Goal: Task Accomplishment & Management: Manage account settings

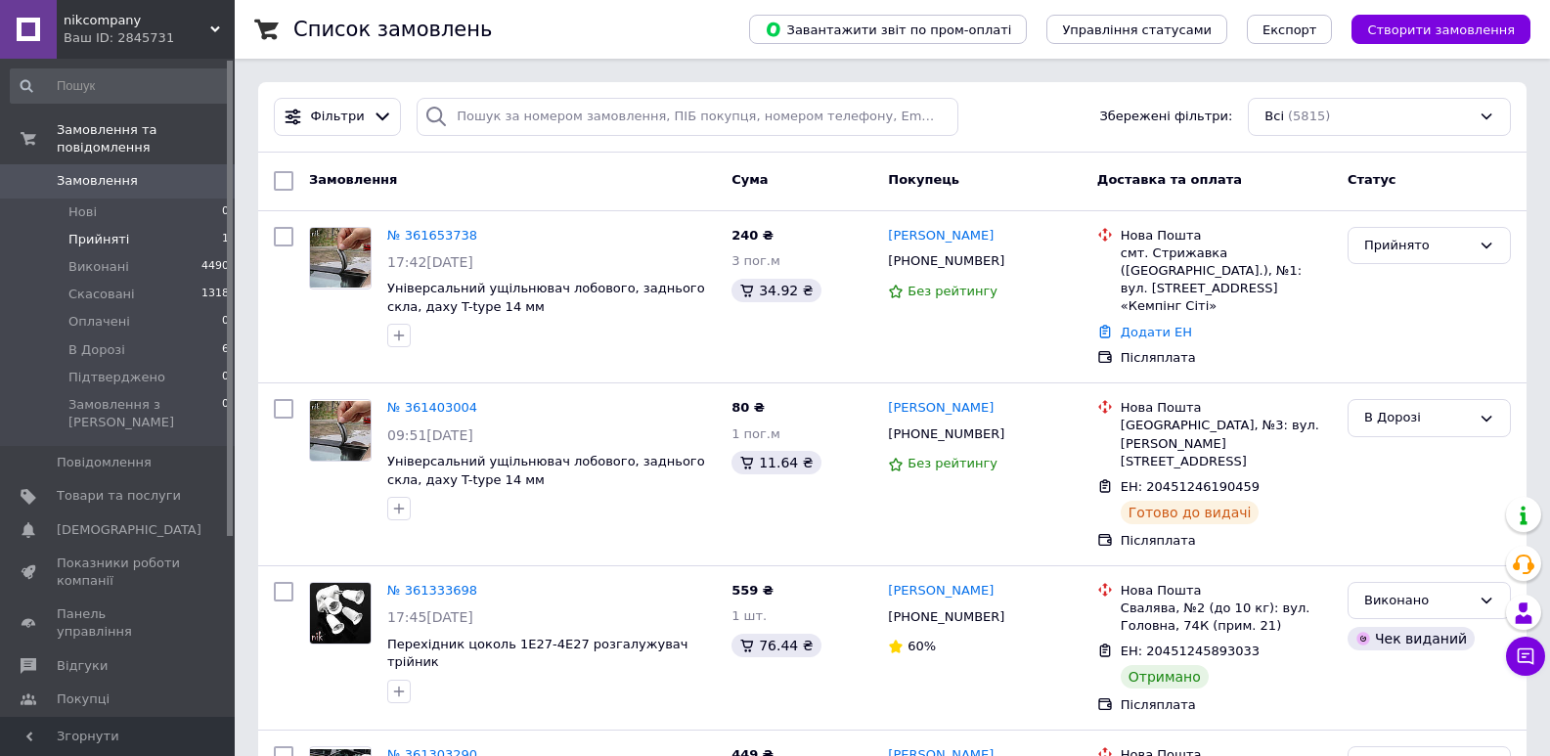
click at [78, 231] on span "Прийняті" at bounding box center [98, 240] width 61 height 18
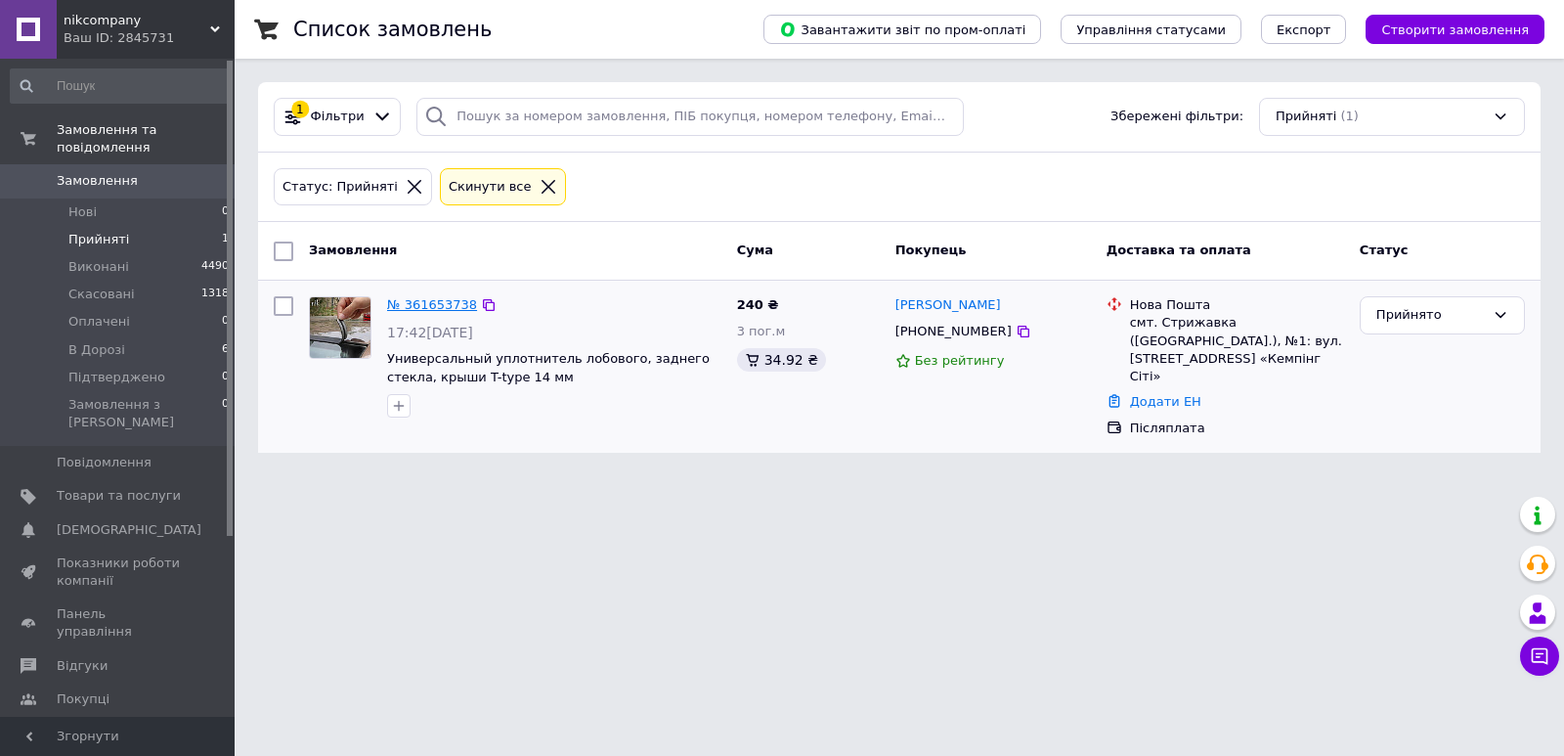
click at [412, 302] on link "№ 361653738" at bounding box center [432, 304] width 90 height 15
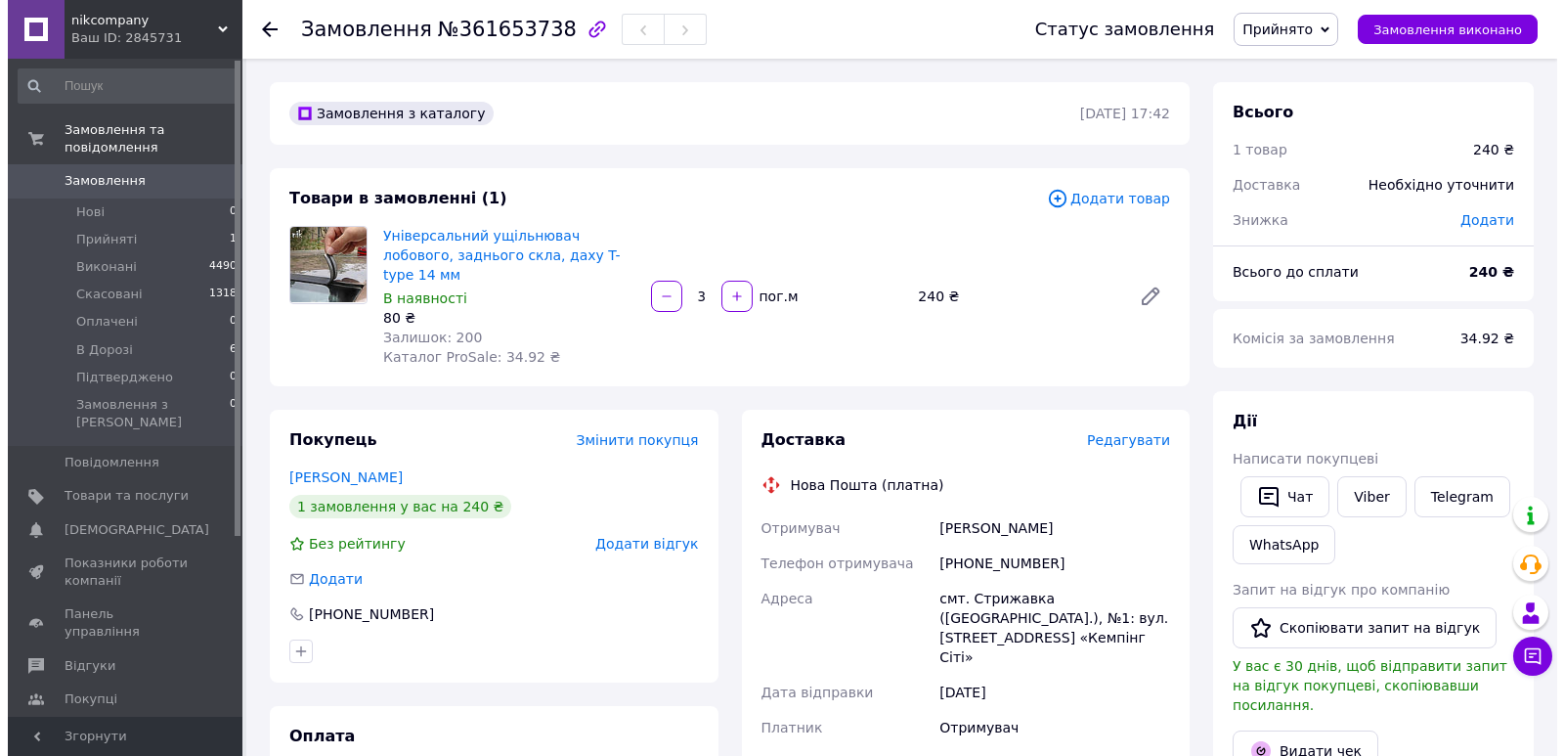
scroll to position [196, 0]
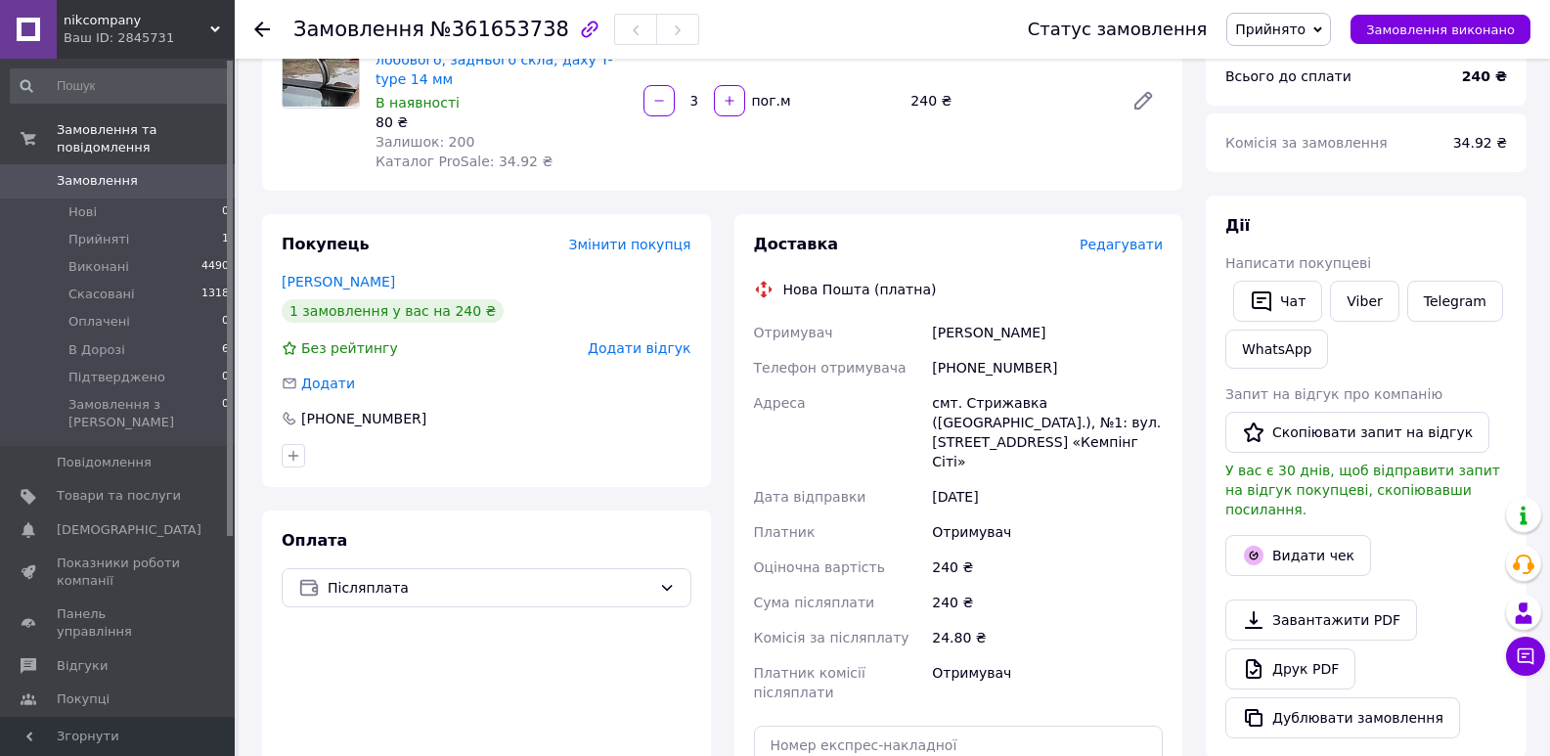
click at [1109, 237] on span "Редагувати" at bounding box center [1120, 245] width 83 height 16
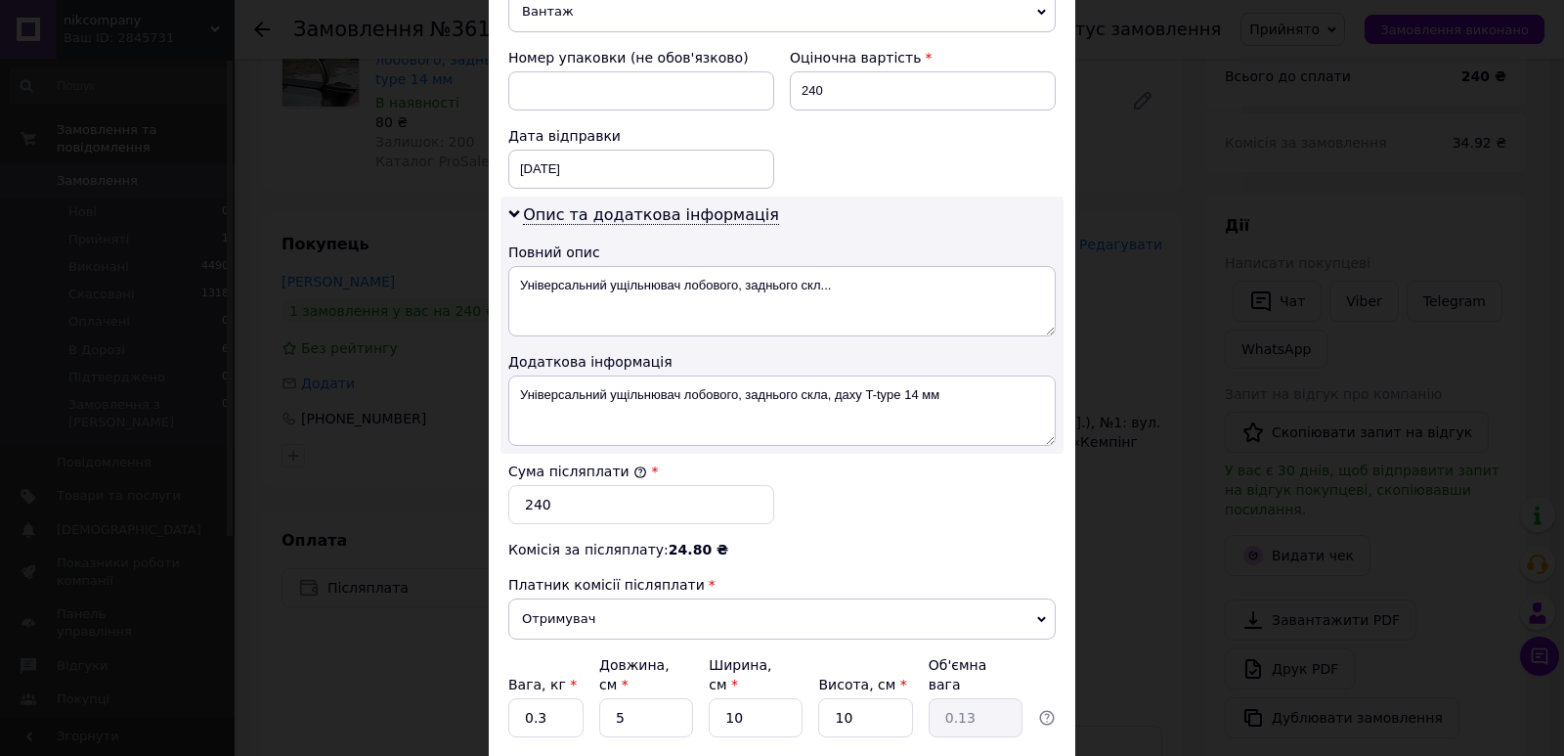
scroll to position [684, 0]
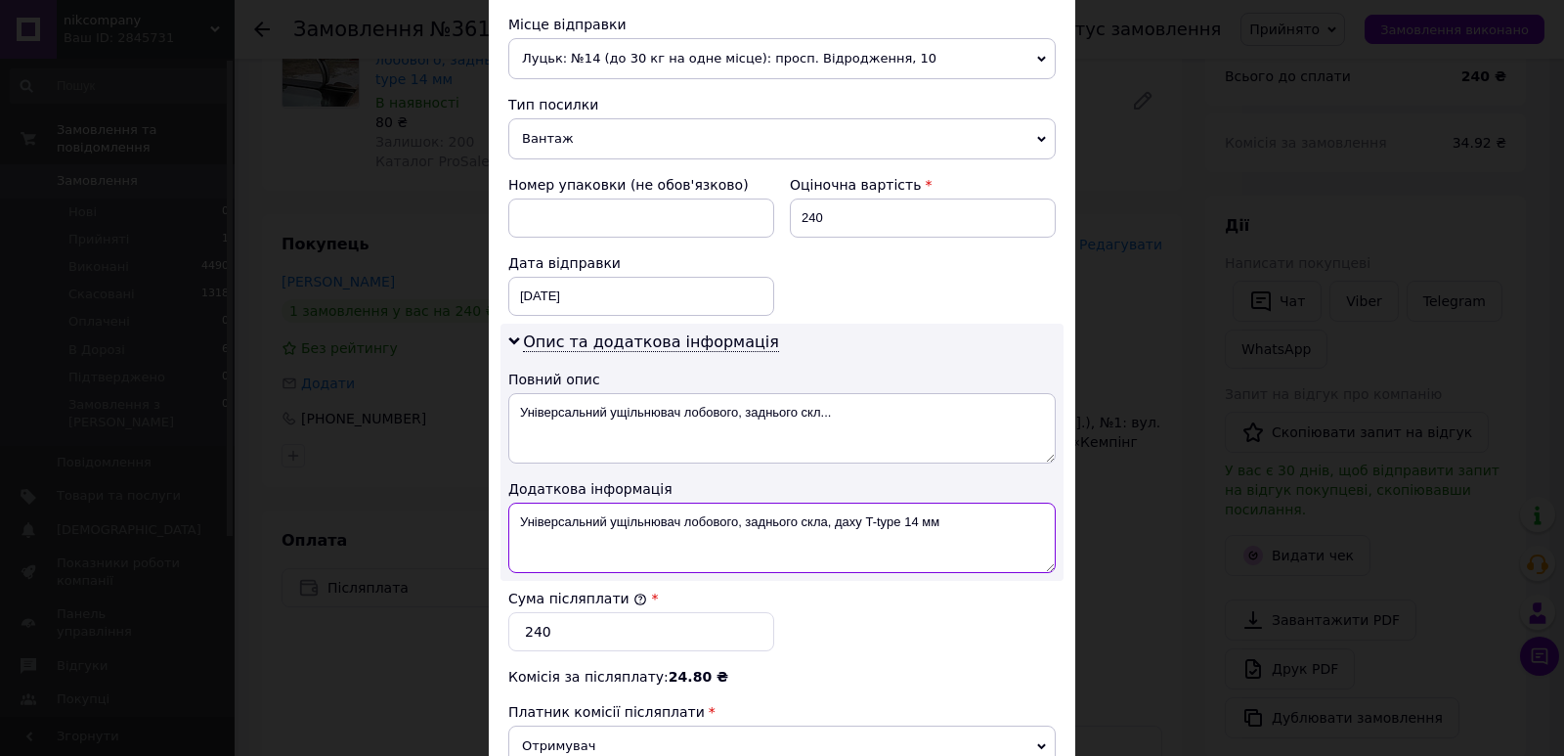
drag, startPoint x: 860, startPoint y: 515, endPoint x: 941, endPoint y: 524, distance: 80.7
click at [941, 524] on textarea "Універсальний ущільнювач лобового, заднього скла, даху T-type 14 мм" at bounding box center [782, 538] width 548 height 70
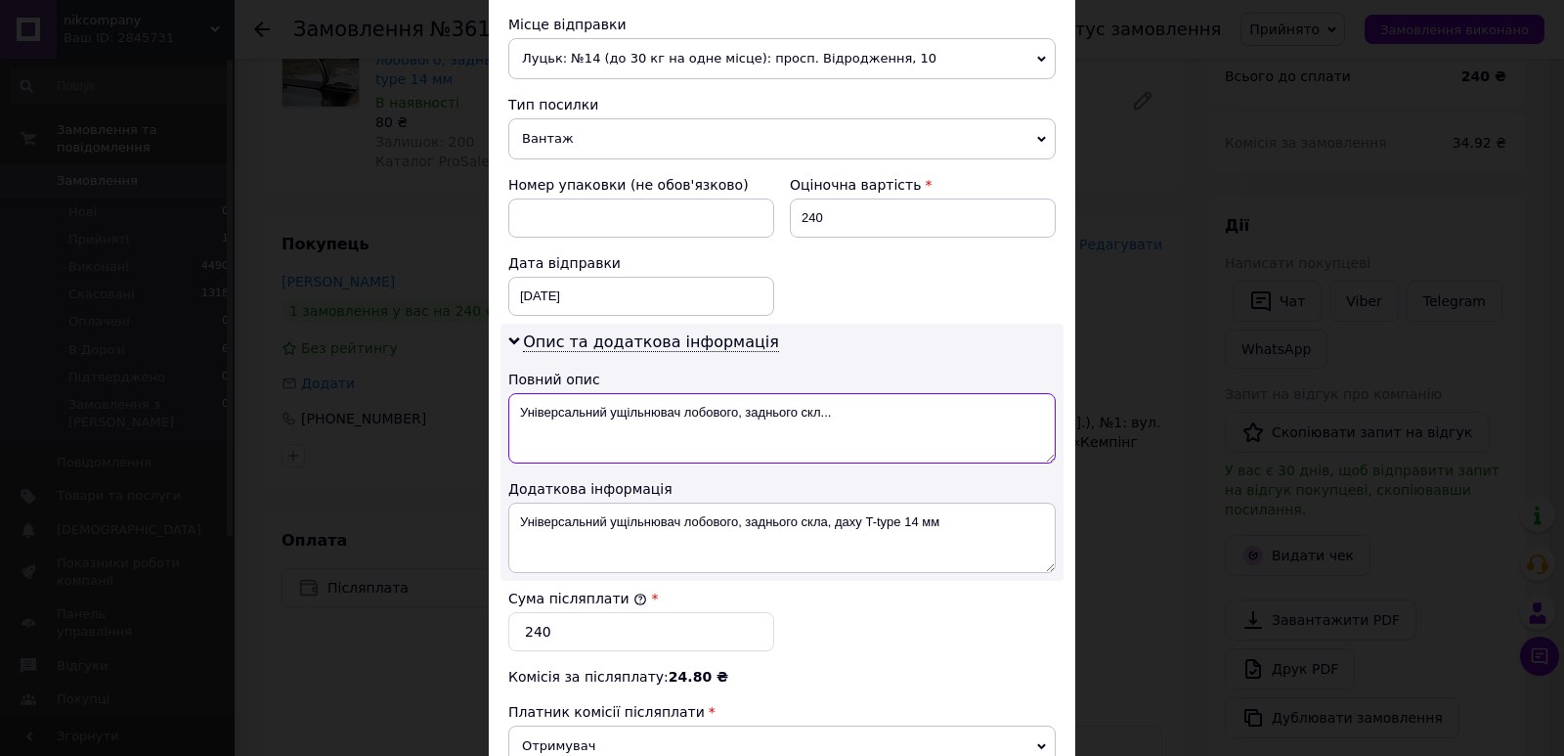
drag, startPoint x: 515, startPoint y: 413, endPoint x: 840, endPoint y: 432, distance: 325.2
click at [840, 432] on textarea "Універсальний ущільнювач лобового, заднього скл..." at bounding box center [782, 428] width 548 height 70
paste textarea
type textarea "N"
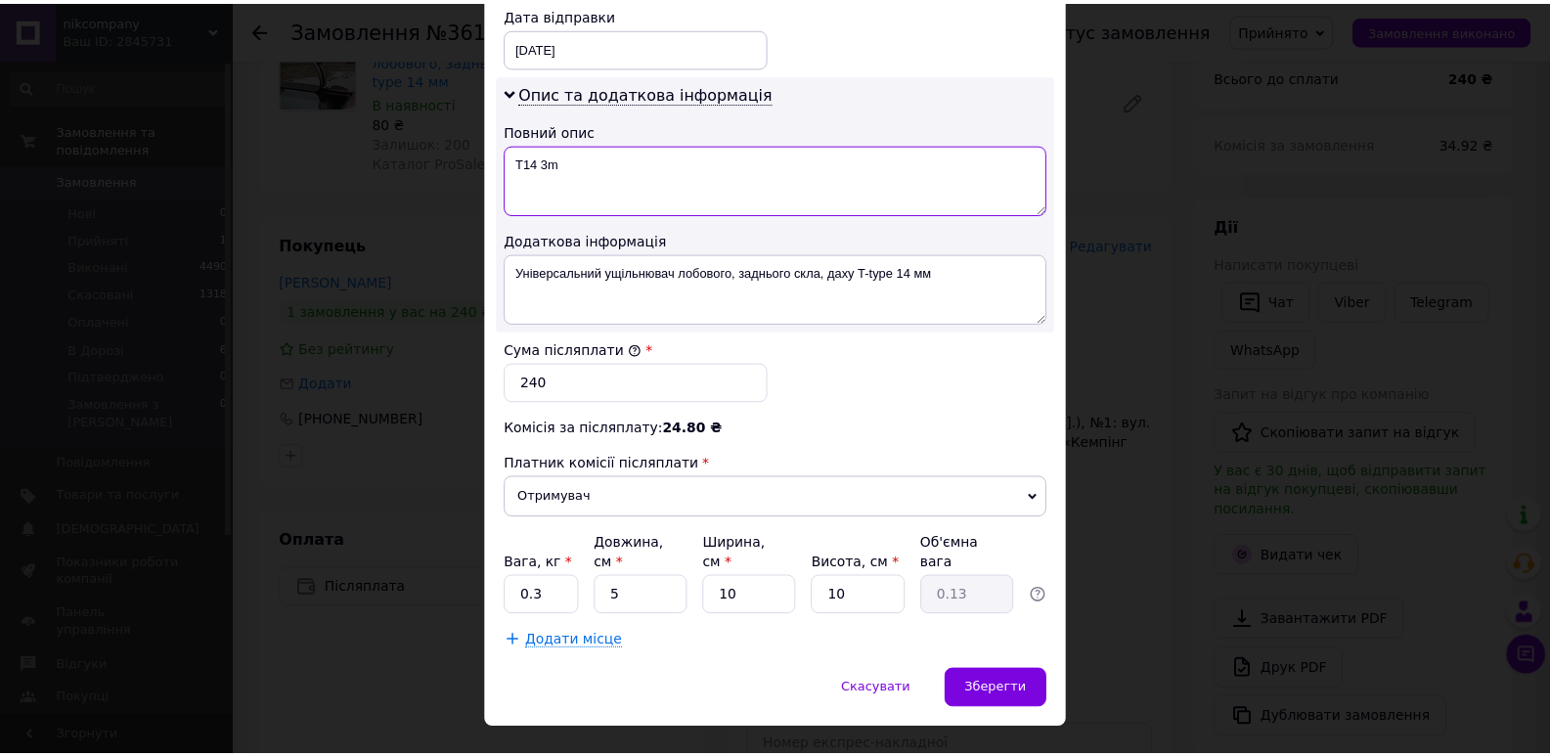
scroll to position [955, 0]
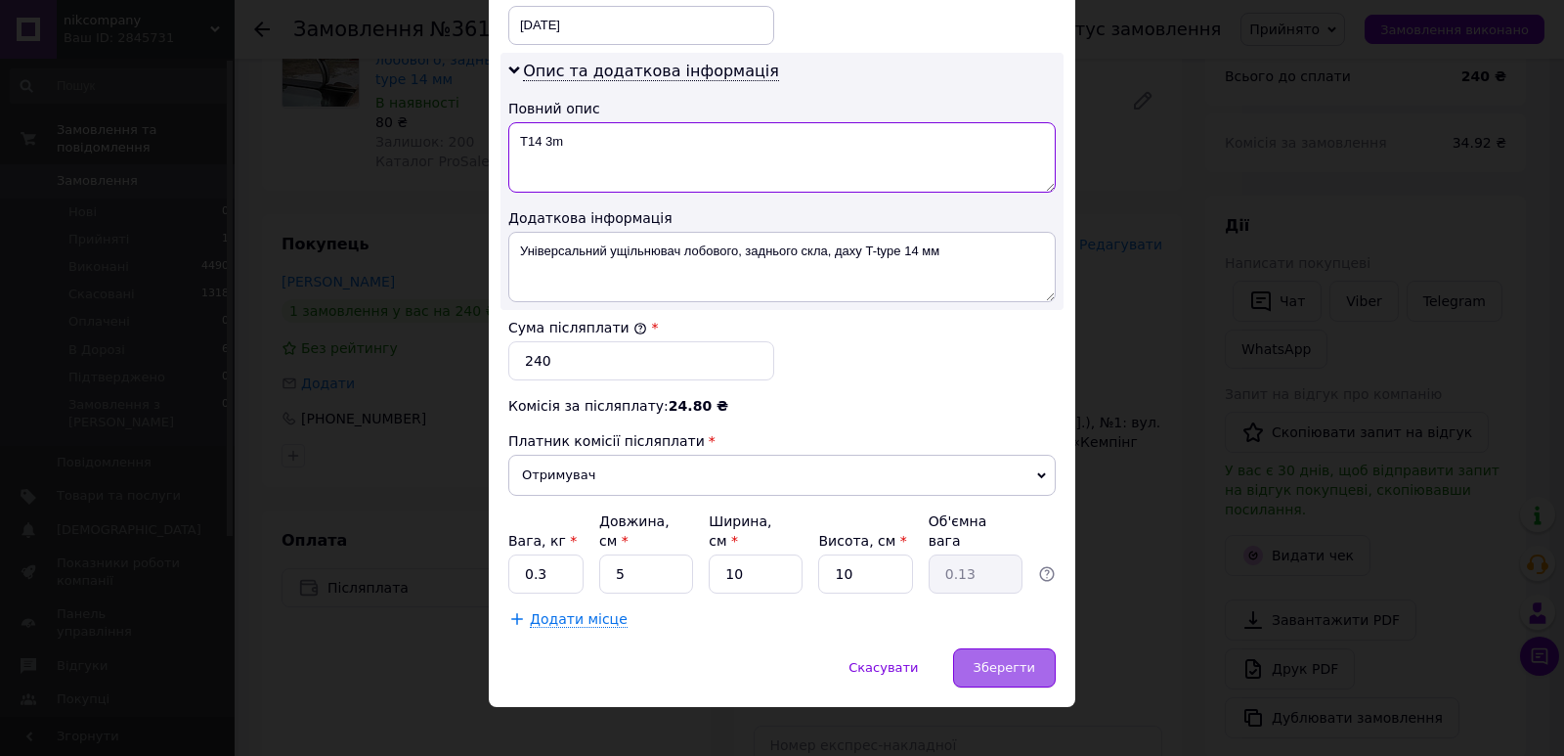
type textarea "T14 3m"
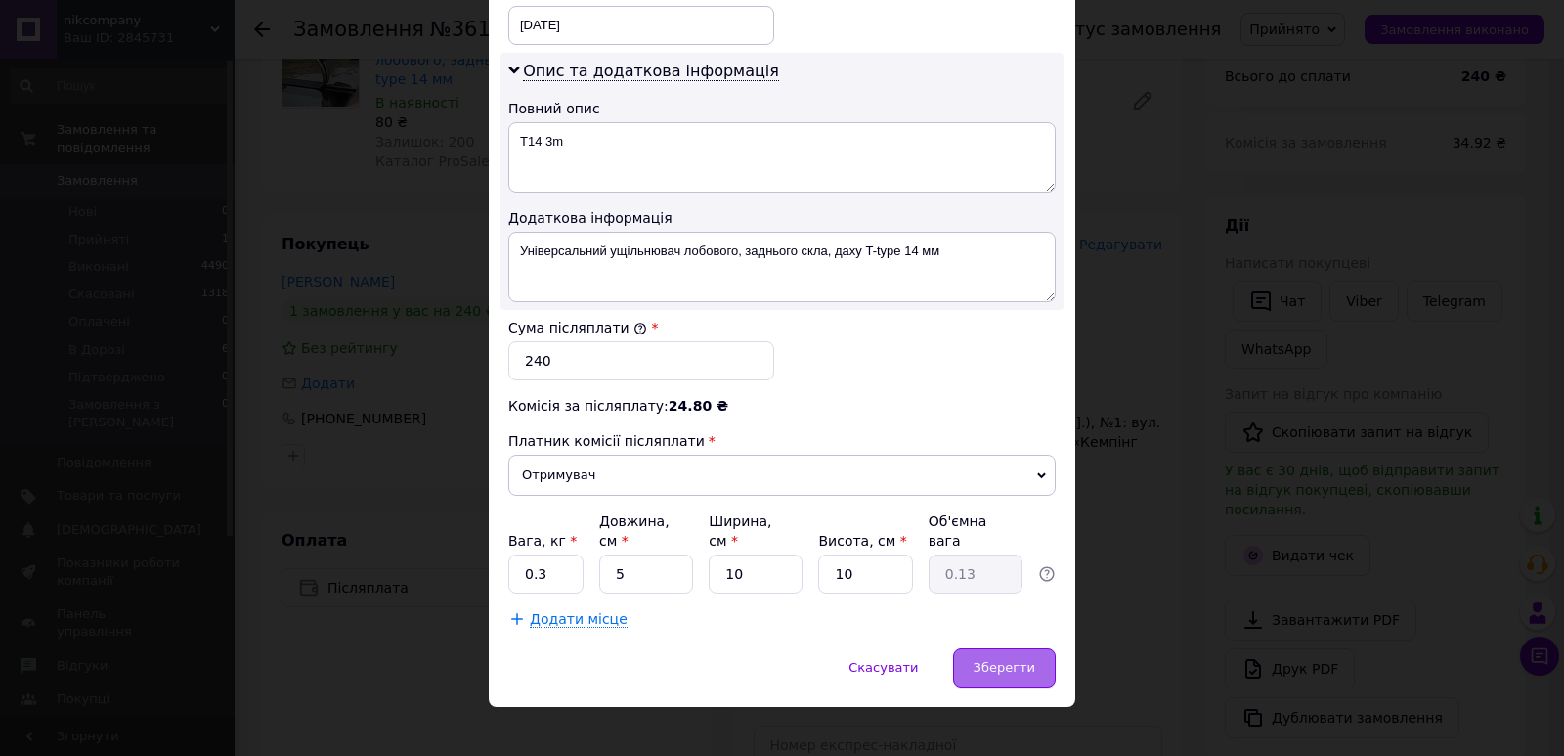
click at [1004, 648] on div "Зберегти" at bounding box center [1004, 667] width 103 height 39
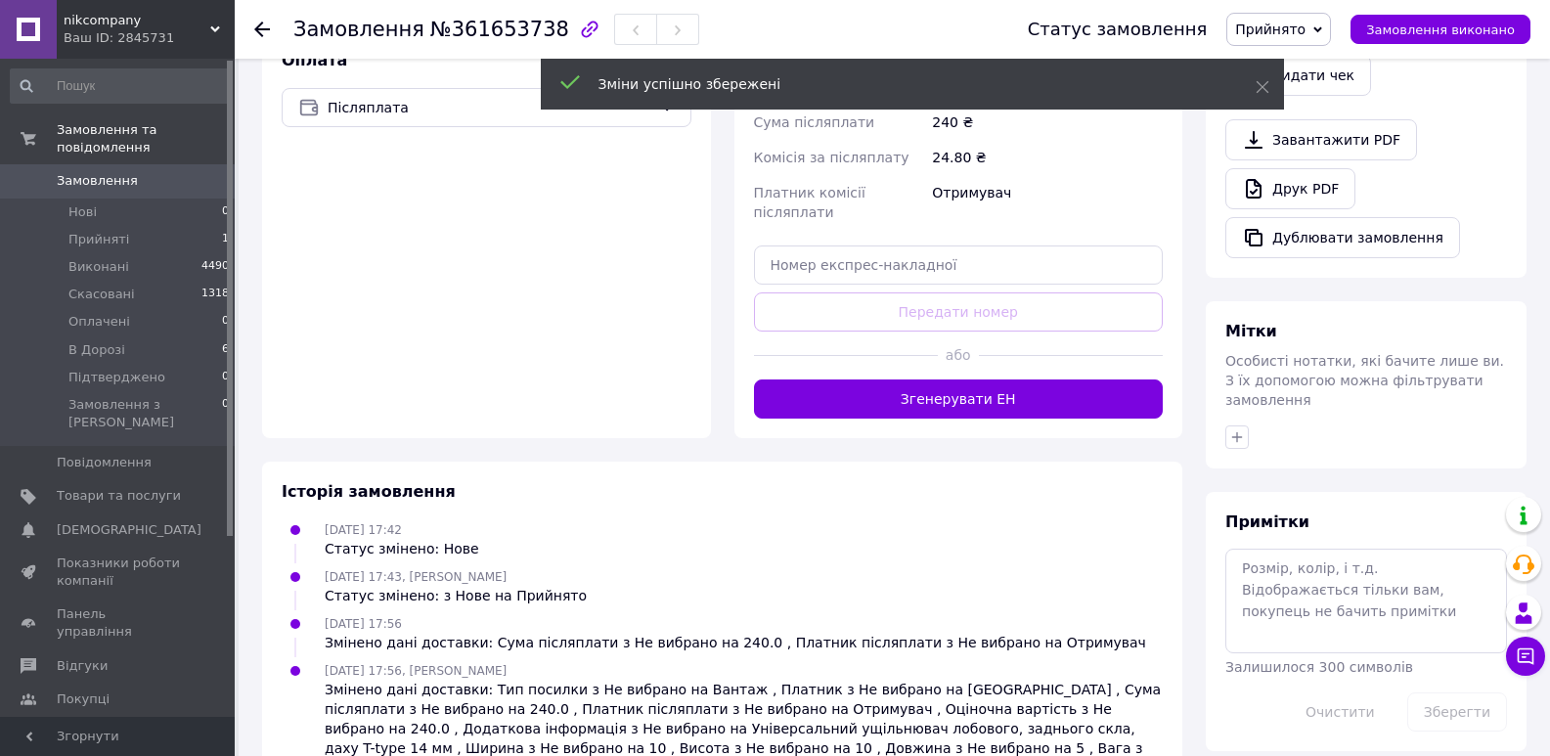
scroll to position [681, 0]
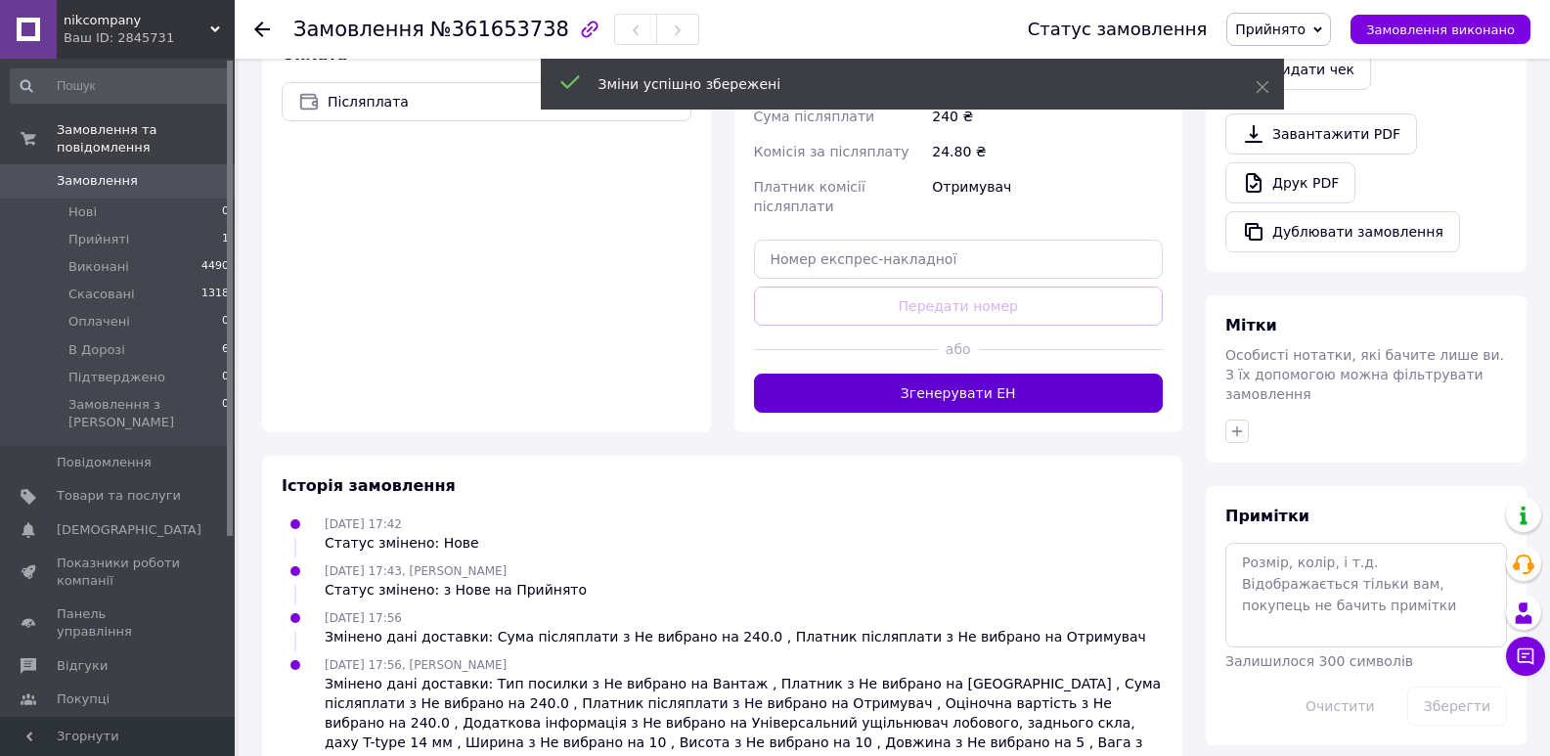
click at [1052, 373] on button "Згенерувати ЕН" at bounding box center [959, 392] width 410 height 39
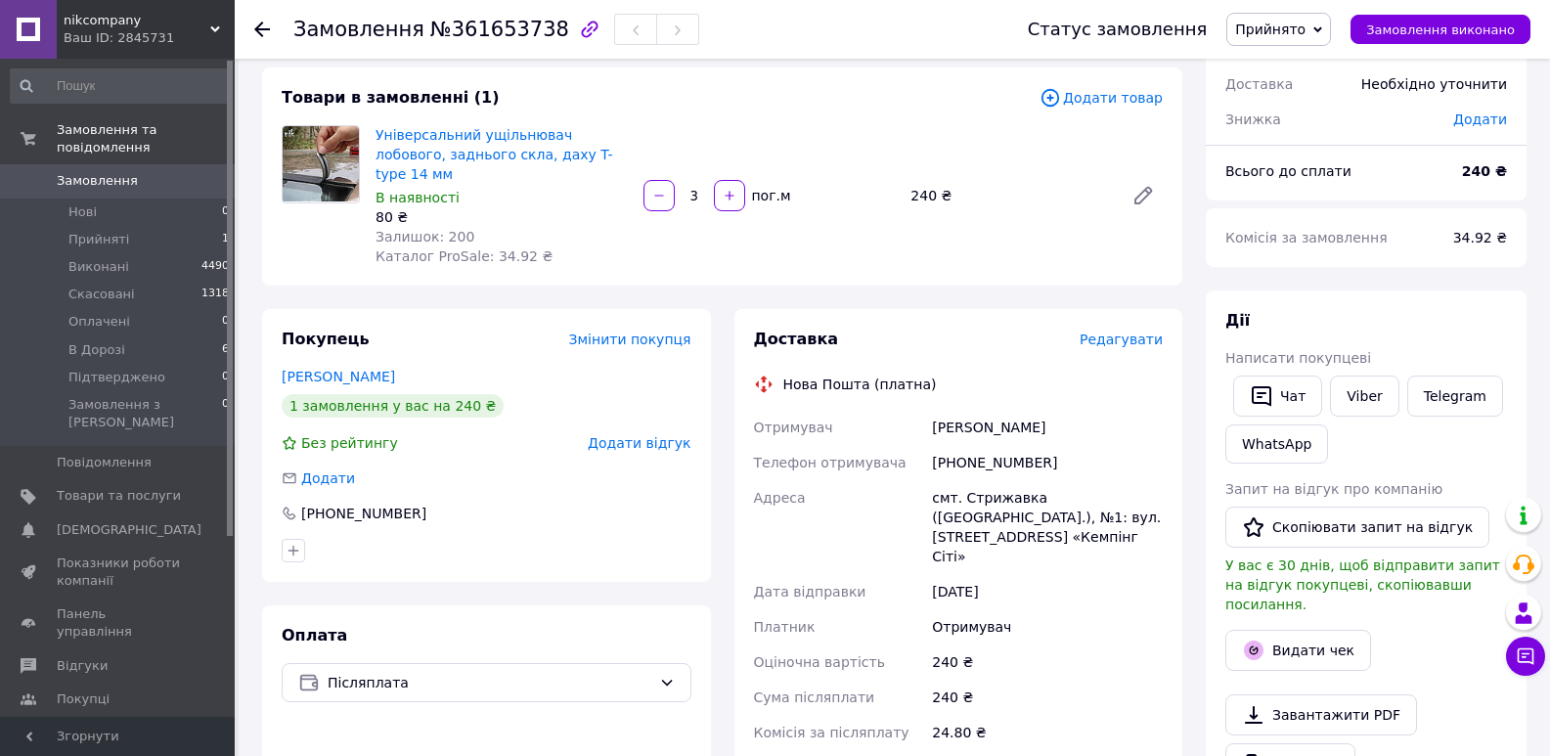
scroll to position [95, 0]
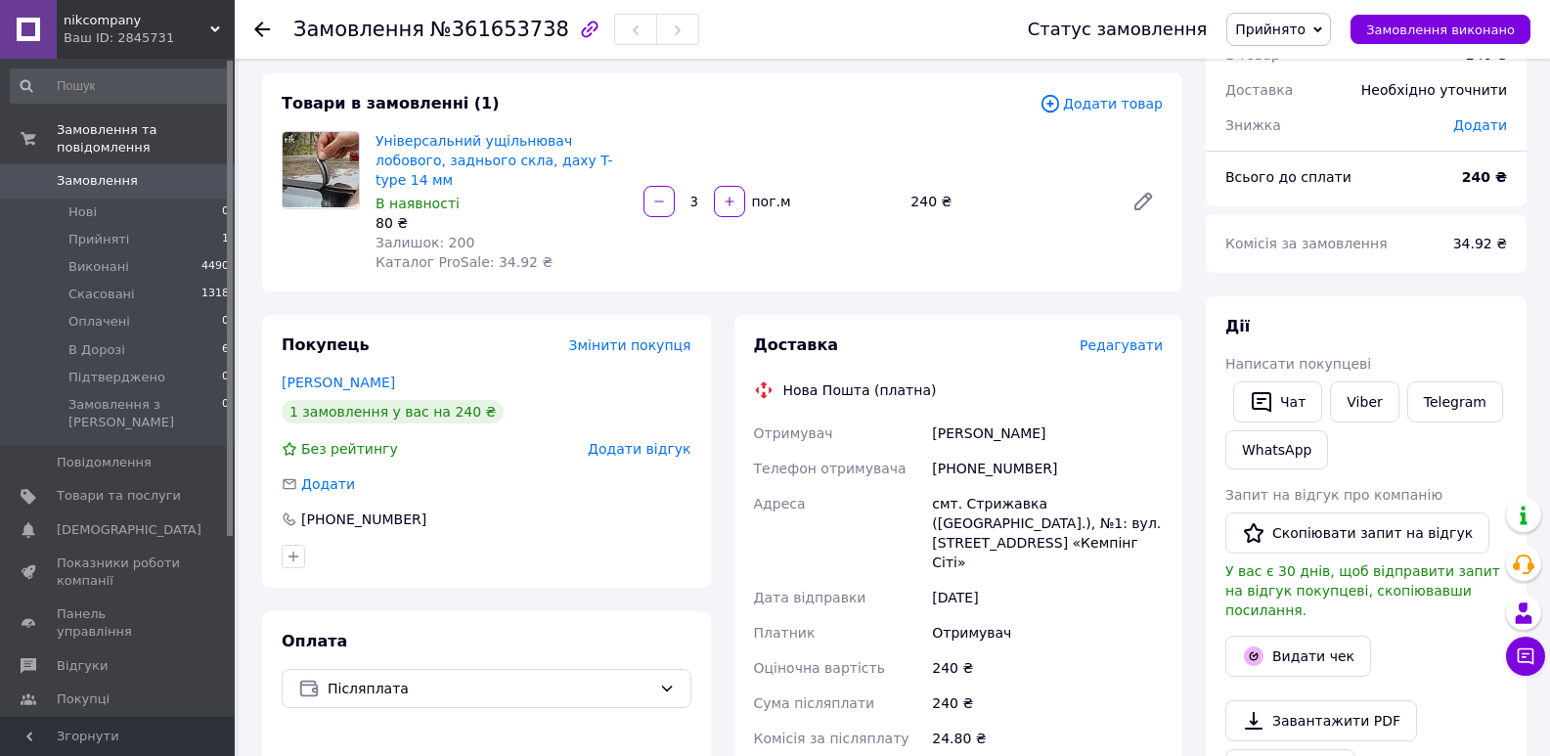
click at [1304, 19] on span "Прийнято" at bounding box center [1278, 29] width 105 height 33
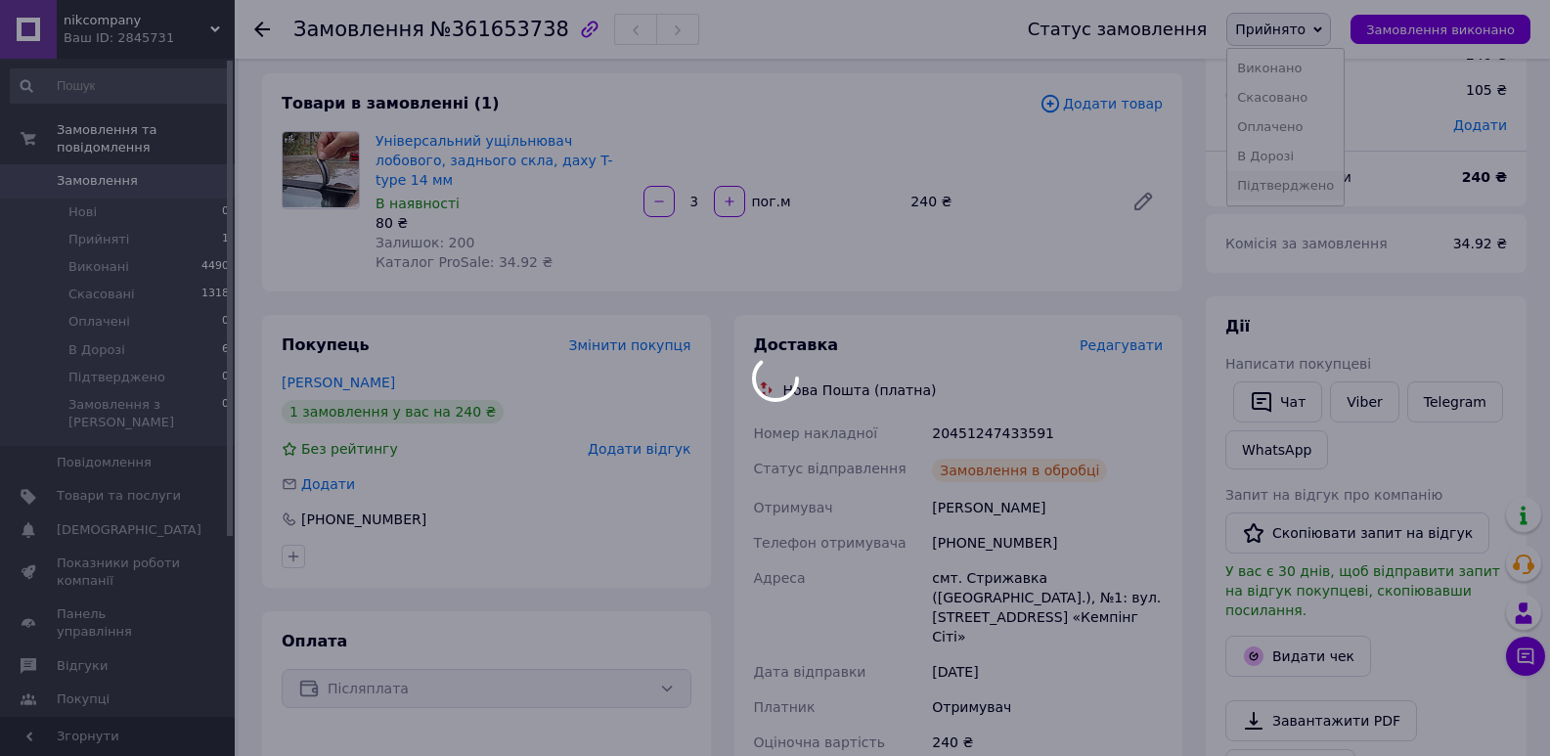
click at [1295, 189] on li "Підтверджено" at bounding box center [1285, 185] width 116 height 29
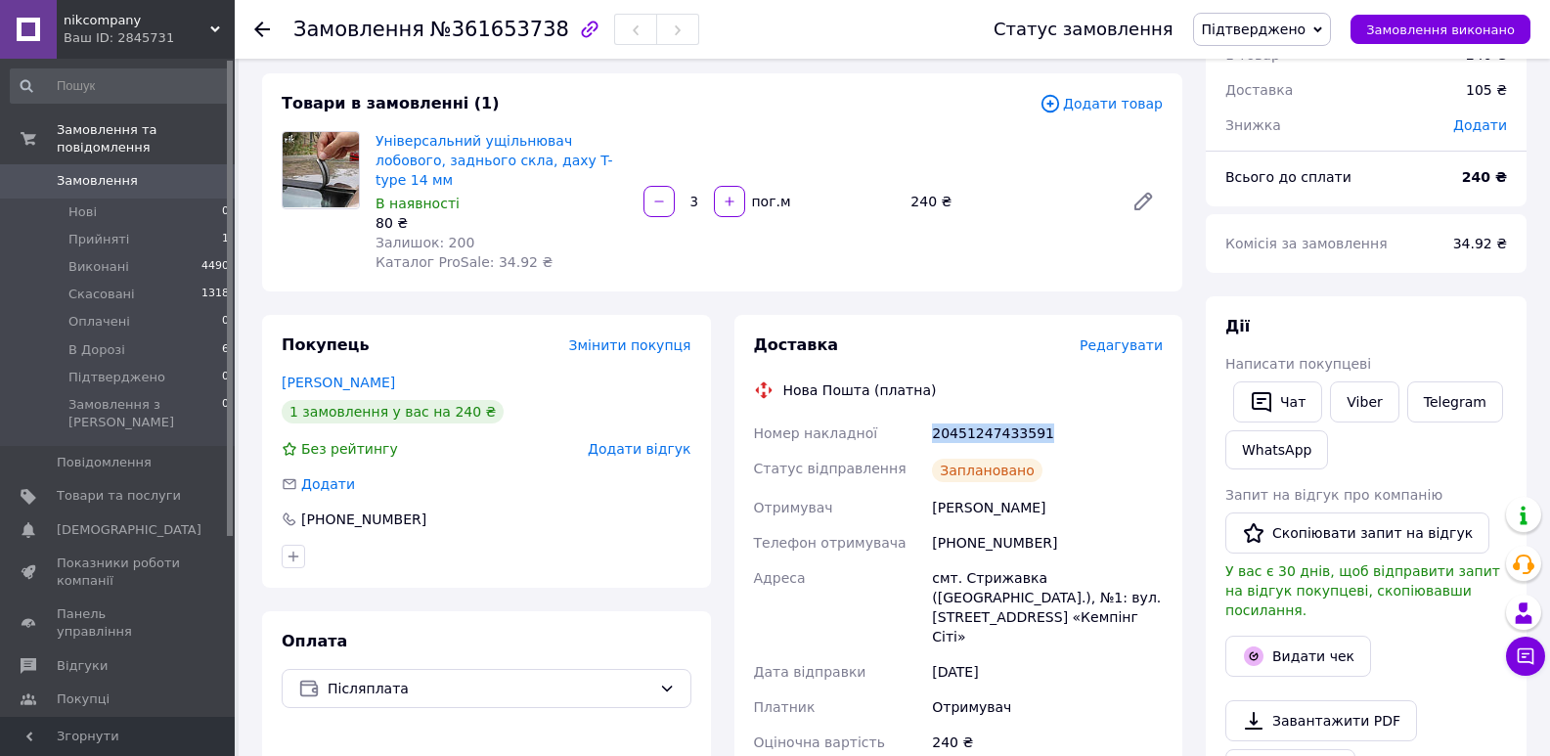
drag, startPoint x: 1031, startPoint y: 413, endPoint x: 923, endPoint y: 416, distance: 108.6
click at [923, 416] on div "Номер накладної 20451247433591 Статус відправлення Заплановано Отримувач Басіст…" at bounding box center [958, 668] width 417 height 505
copy div "Номер накладної 20451247433591"
